Goal: Task Accomplishment & Management: Manage account settings

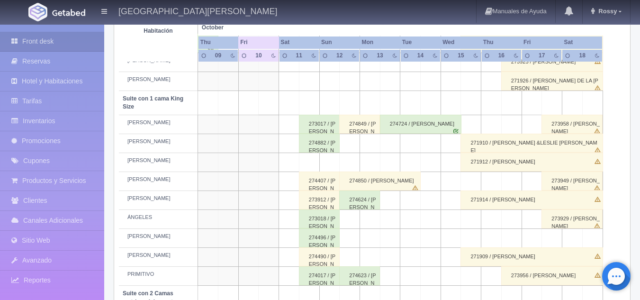
scroll to position [433, 0]
click at [323, 146] on div "274882 / [PERSON_NAME]" at bounding box center [319, 143] width 41 height 19
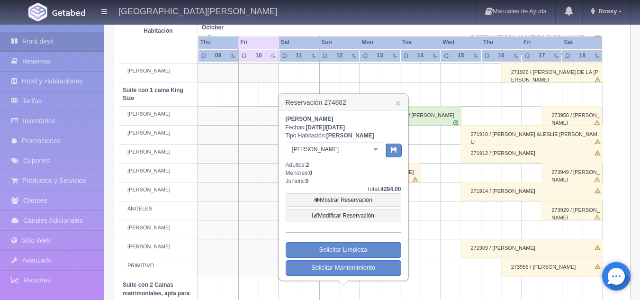
scroll to position [439, 0]
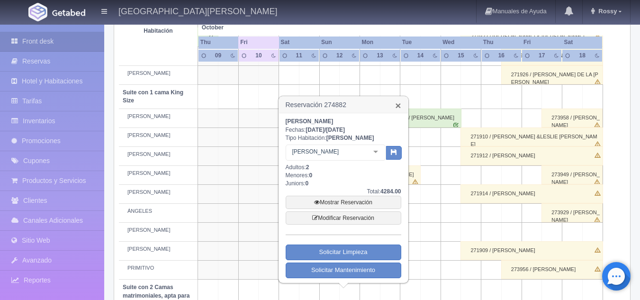
click at [398, 106] on link "×" at bounding box center [398, 105] width 6 height 10
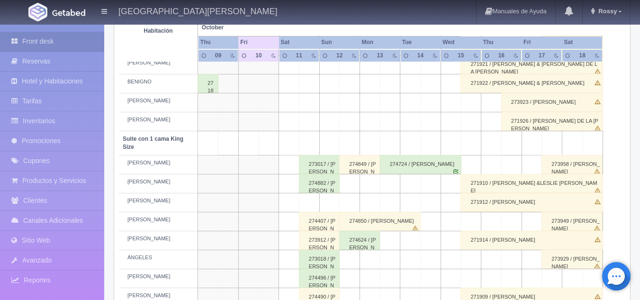
scroll to position [392, 0]
click at [326, 191] on div "274882 / Lopez Linda" at bounding box center [319, 183] width 41 height 19
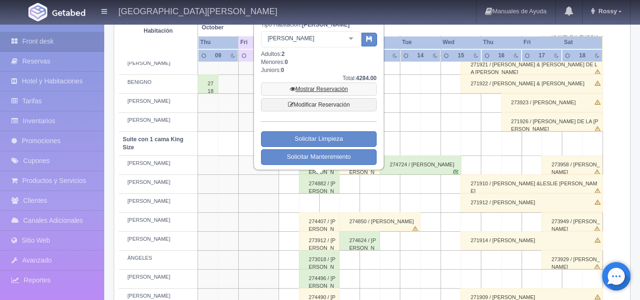
click at [327, 90] on link "Mostrar Reservación" at bounding box center [319, 88] width 116 height 13
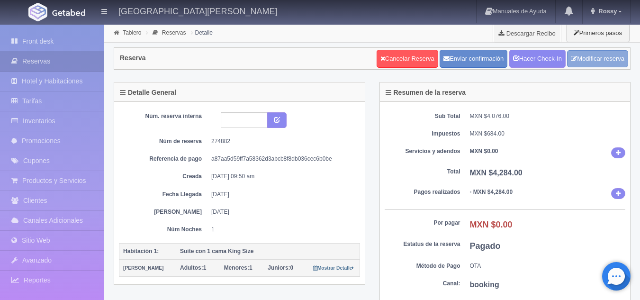
click at [585, 61] on link "Modificar reserva" at bounding box center [597, 59] width 61 height 18
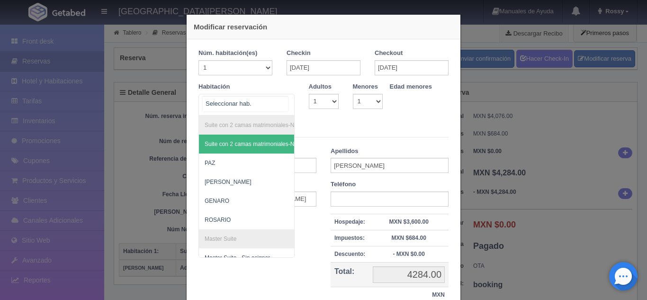
click at [284, 100] on div "Suite con 2 camas matrimoniales-No apta para menores Suite con 2 camas matrimon…" at bounding box center [247, 105] width 96 height 22
click at [327, 100] on select "1 2 3 4 5 6 7 8 9 10" at bounding box center [324, 101] width 30 height 15
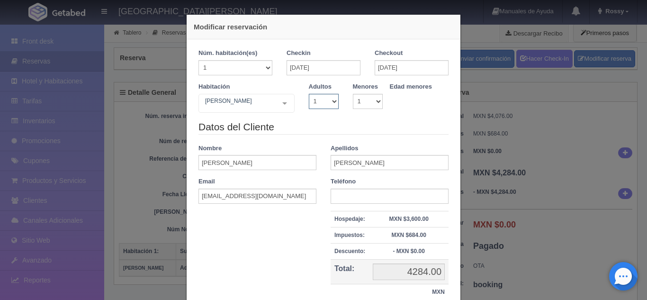
select select "2"
click at [309, 94] on select "1 2 3 4 5 6 7 8 9 10" at bounding box center [324, 101] width 30 height 15
checkbox input "false"
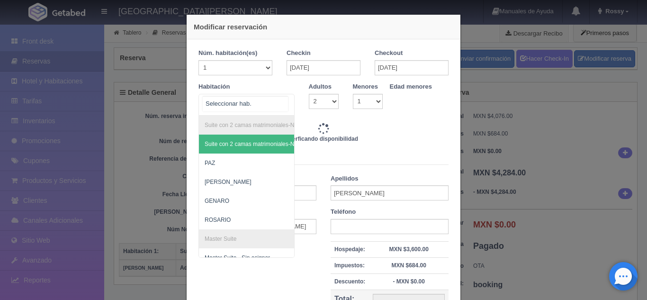
click at [285, 103] on div at bounding box center [284, 103] width 19 height 18
type input "4760.00"
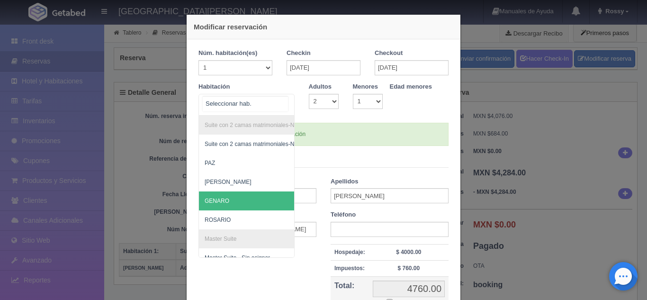
click at [246, 196] on span "GENARO" at bounding box center [292, 200] width 187 height 19
select select "1"
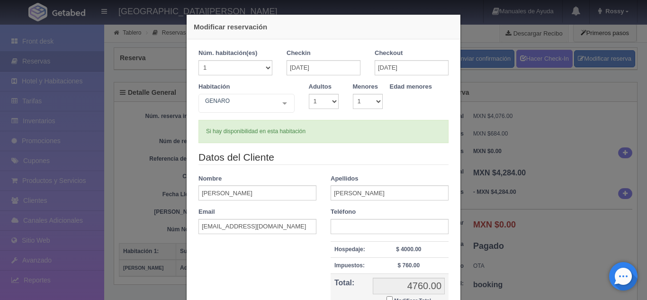
checkbox input "false"
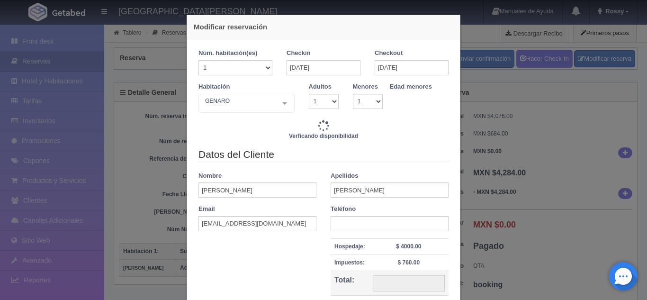
type input "4760.00"
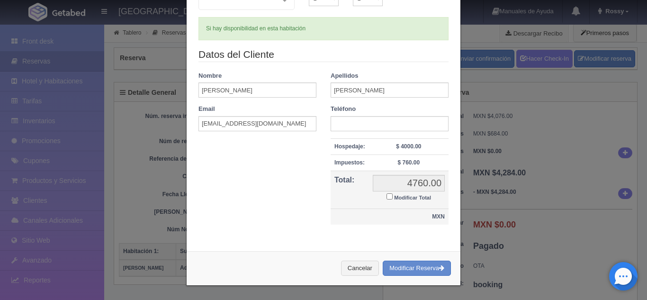
scroll to position [103, 0]
click at [405, 268] on button "Modificar Reserva" at bounding box center [417, 269] width 68 height 16
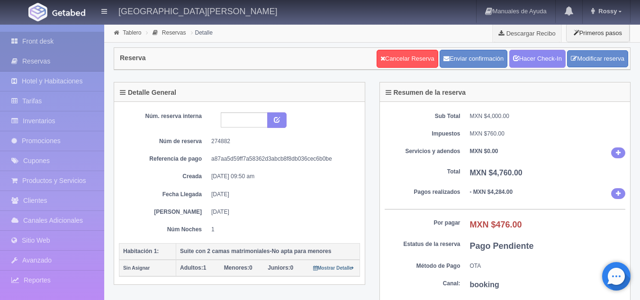
click at [56, 45] on link "Front desk" at bounding box center [52, 41] width 104 height 19
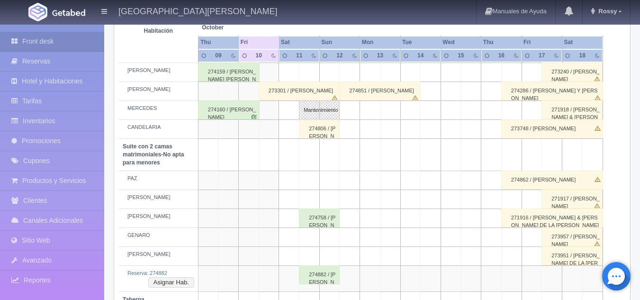
scroll to position [757, 0]
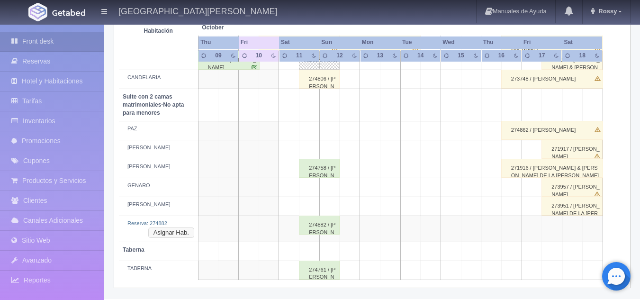
click at [170, 233] on button "Asignar Hab." at bounding box center [171, 232] width 46 height 10
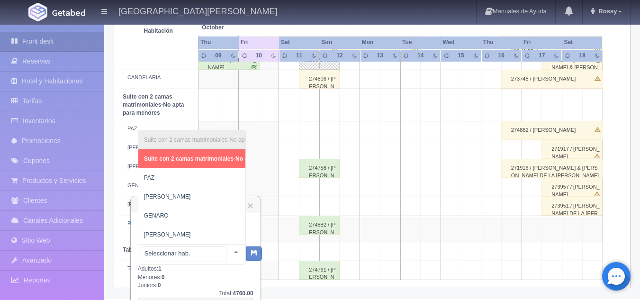
click at [228, 252] on div at bounding box center [235, 251] width 19 height 14
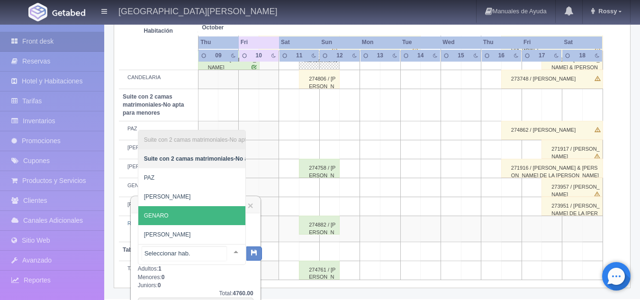
click at [181, 206] on span "GENARO" at bounding box center [237, 215] width 199 height 19
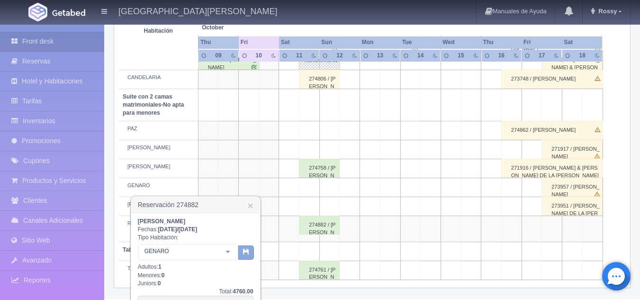
click at [251, 254] on button "button" at bounding box center [246, 252] width 16 height 14
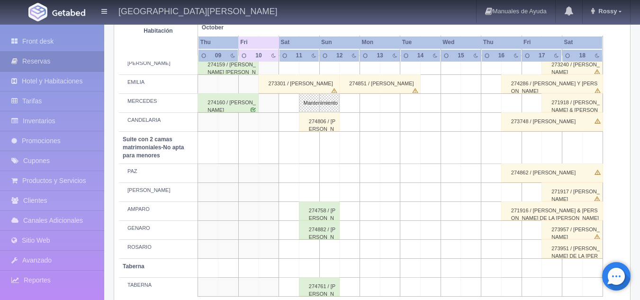
scroll to position [731, 0]
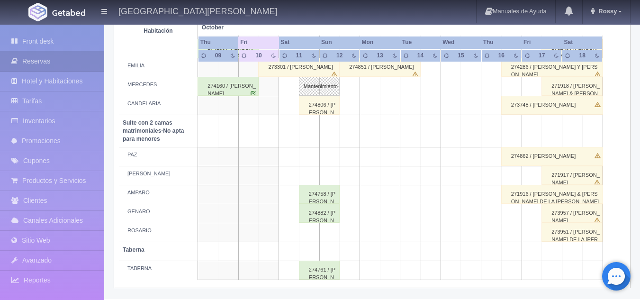
click at [312, 208] on div "274882 / Lopez Linda" at bounding box center [319, 213] width 41 height 19
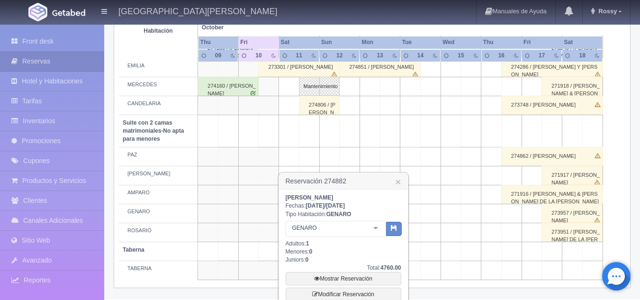
click at [309, 243] on b "1" at bounding box center [307, 243] width 3 height 7
click at [354, 296] on link "Modificar Reservación" at bounding box center [344, 294] width 116 height 13
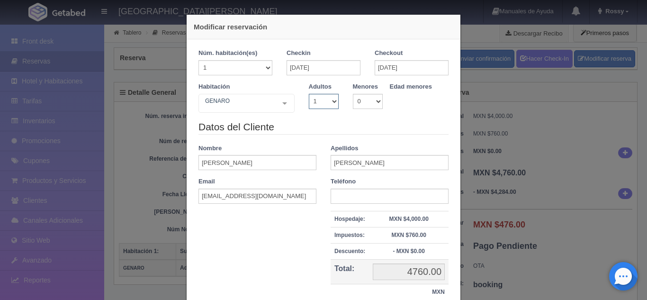
click at [326, 100] on select "1 2 3 4 5 6 7 8 9 10" at bounding box center [324, 101] width 30 height 15
select select "2"
click at [309, 94] on select "1 2 3 4 5 6 7 8 9 10" at bounding box center [324, 101] width 30 height 15
checkbox input "false"
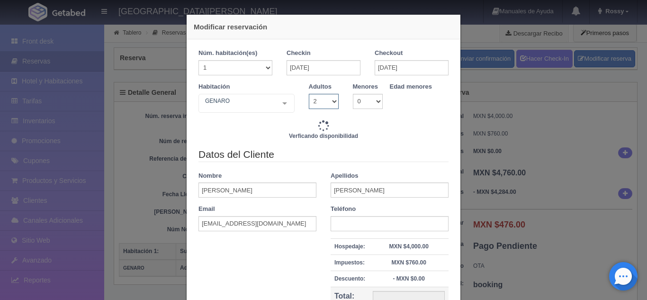
type input "4760.00"
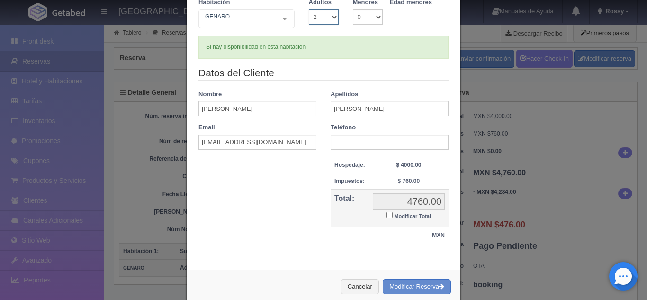
scroll to position [103, 0]
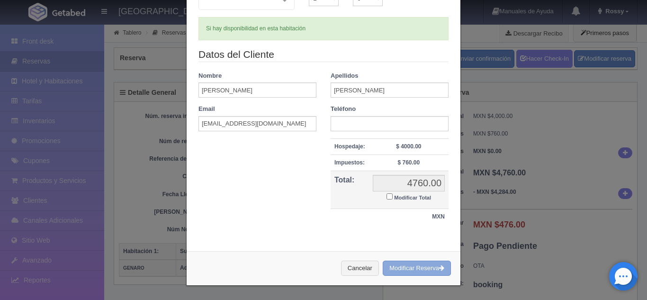
click at [419, 267] on button "Modificar Reserva" at bounding box center [417, 269] width 68 height 16
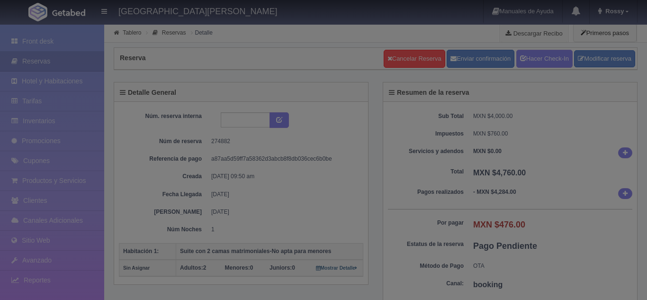
select select "2"
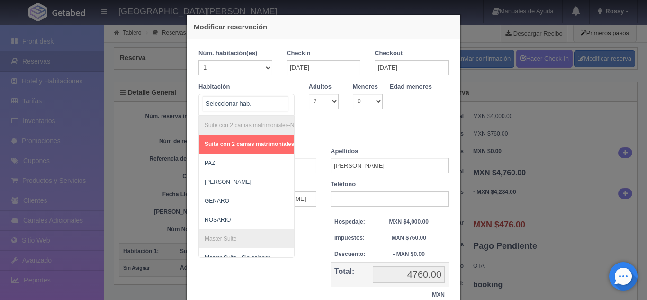
click at [281, 103] on div "Suite con 2 camas matrimoniales-No apta para menores Suite con 2 camas matrimon…" at bounding box center [247, 105] width 96 height 22
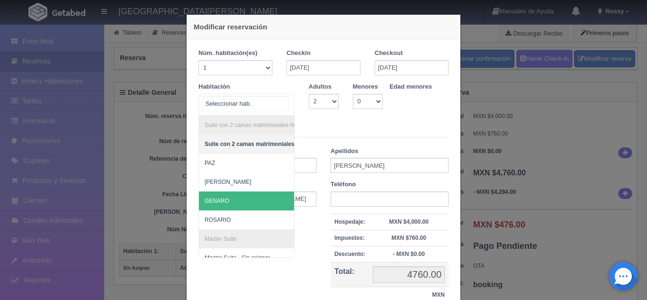
click at [228, 199] on span "GENARO" at bounding box center [298, 200] width 199 height 19
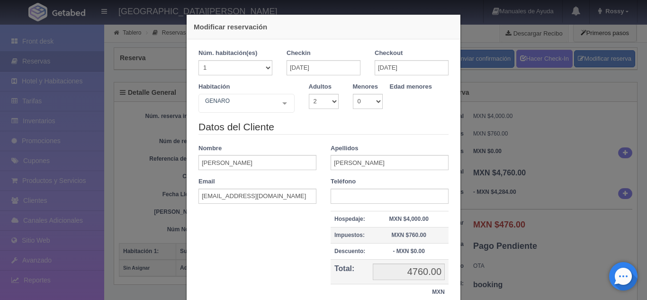
checkbox input "false"
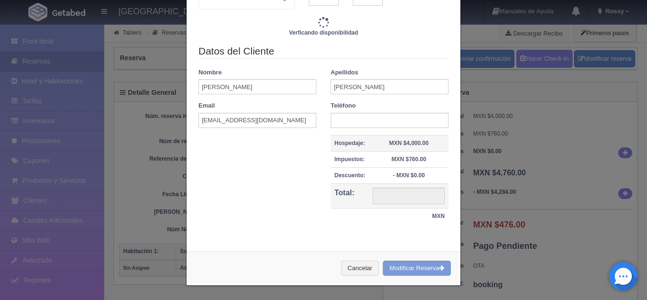
type input "4760.00"
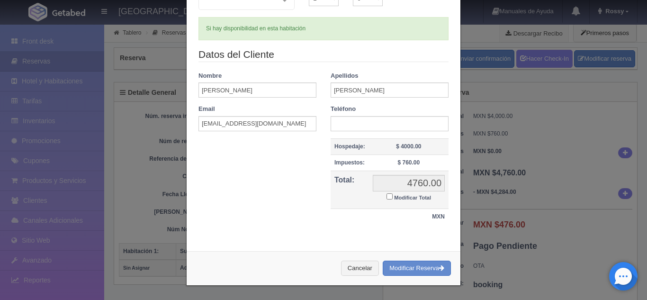
scroll to position [103, 0]
click at [411, 269] on button "Modificar Reserva" at bounding box center [417, 269] width 68 height 16
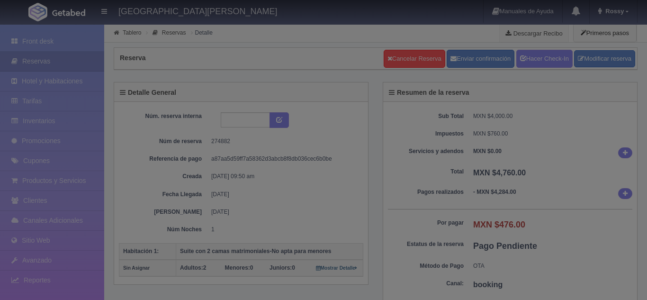
select select "2"
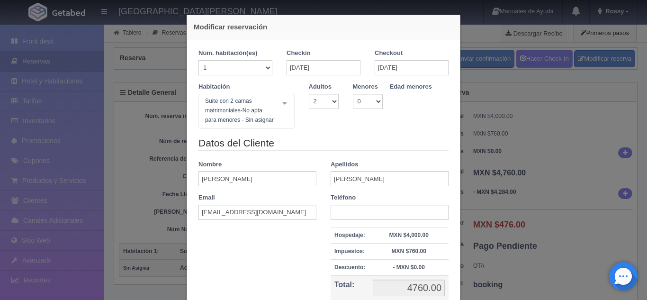
click at [516, 163] on div "Modificar reservación Núm. habitación(es) 1 2 3 4 5 6 7 8 9 10 11 12 13 14 15 1…" at bounding box center [323, 150] width 647 height 300
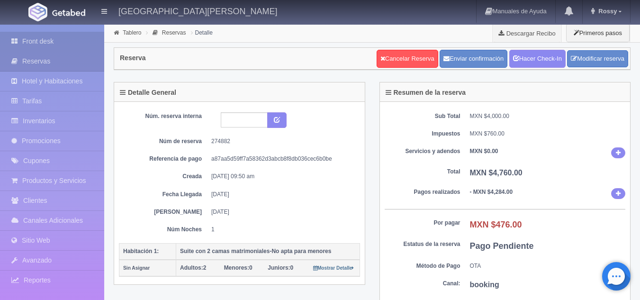
click at [55, 40] on link "Front desk" at bounding box center [52, 41] width 104 height 19
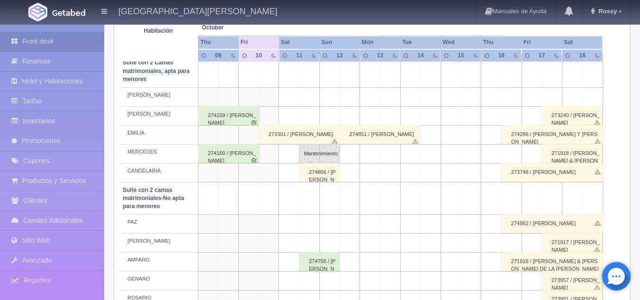
scroll to position [757, 0]
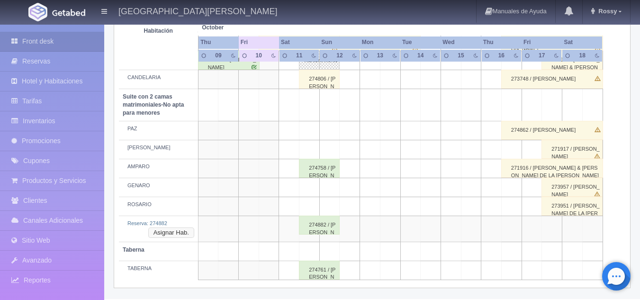
click at [172, 235] on button "Asignar Hab." at bounding box center [171, 232] width 46 height 10
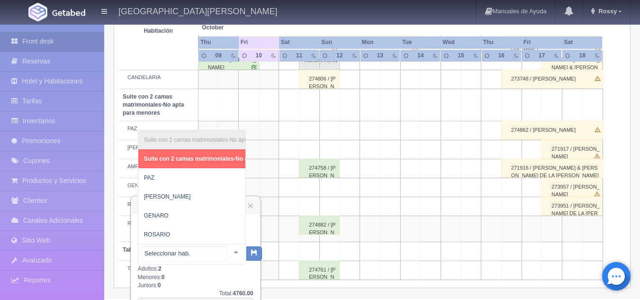
click at [231, 257] on div at bounding box center [235, 251] width 19 height 14
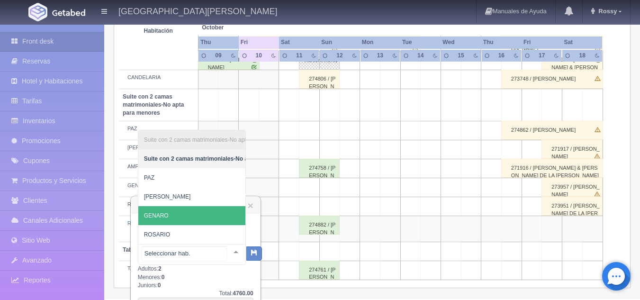
click at [183, 213] on span "GENARO" at bounding box center [237, 215] width 199 height 19
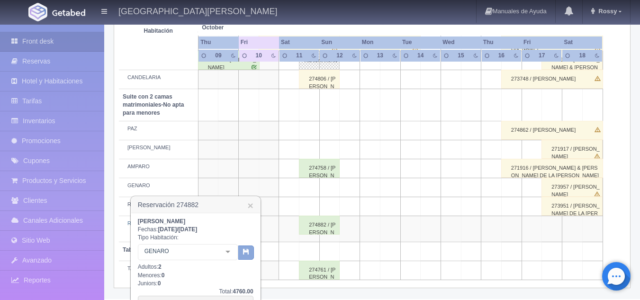
click at [247, 253] on icon "button" at bounding box center [246, 251] width 6 height 6
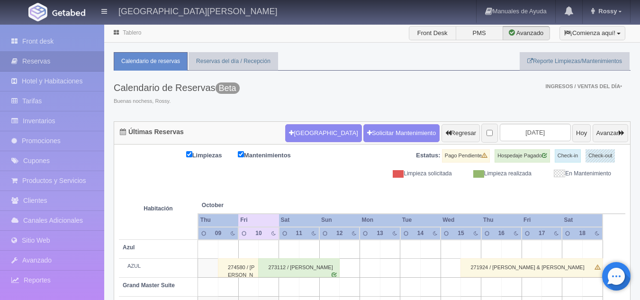
scroll to position [71, 0]
